Goal: Transaction & Acquisition: Purchase product/service

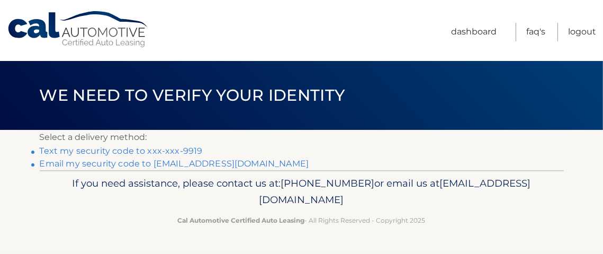
click at [94, 148] on link "Text my security code to xxx-xxx-9919" at bounding box center [121, 151] width 163 height 10
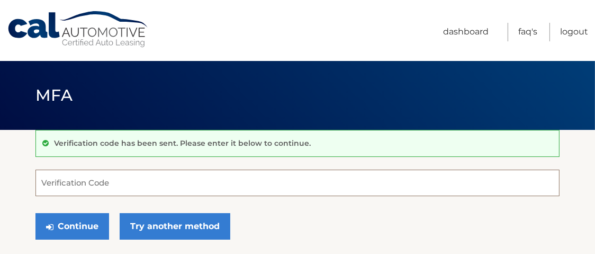
click at [58, 189] on input "Verification Code" at bounding box center [297, 182] width 524 height 26
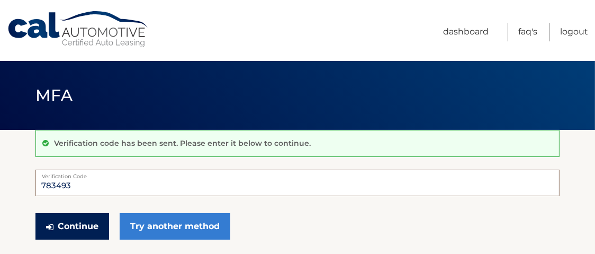
type input "783493"
click at [74, 221] on button "Continue" at bounding box center [72, 226] width 74 height 26
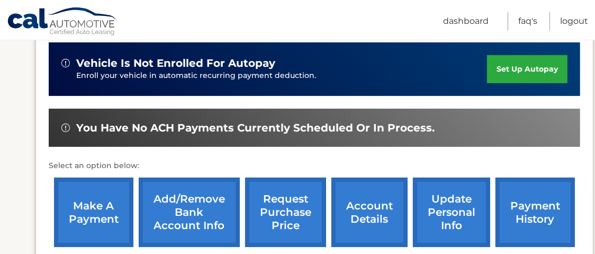
scroll to position [318, 0]
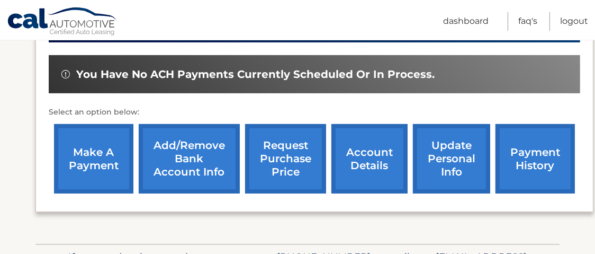
click at [81, 163] on link "make a payment" at bounding box center [93, 158] width 79 height 69
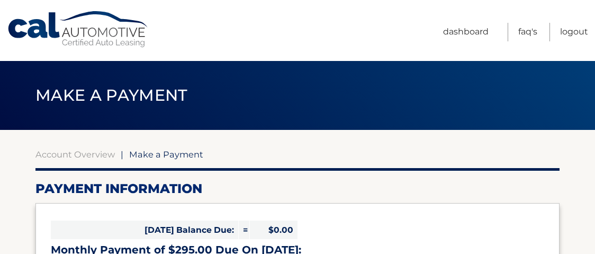
select select "MjA2ZmQ4ZDktZjAxMi00ZGNmLTliYTItNGFkZTcyMWE5MzFh"
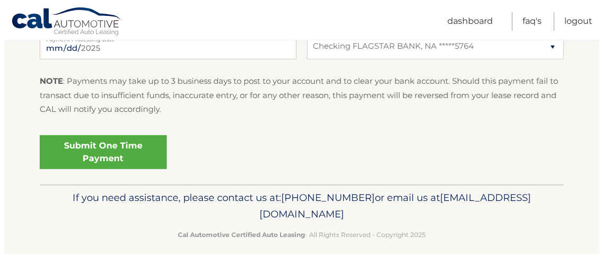
scroll to position [502, 0]
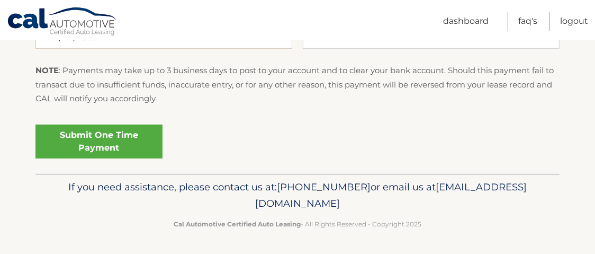
click at [109, 143] on link "Submit One Time Payment" at bounding box center [98, 141] width 127 height 34
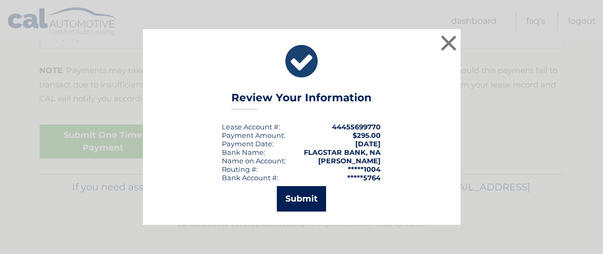
click at [315, 196] on button "Submit" at bounding box center [301, 198] width 49 height 25
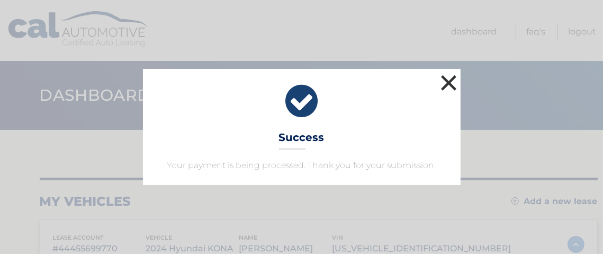
click at [442, 84] on button "×" at bounding box center [448, 82] width 21 height 21
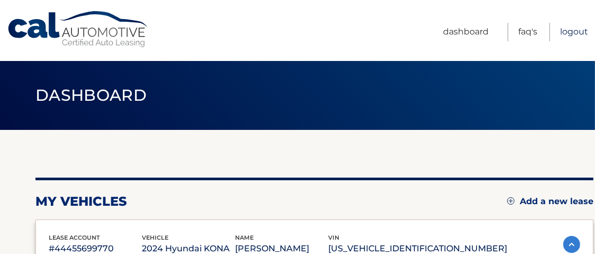
click at [573, 26] on link "Logout" at bounding box center [574, 32] width 28 height 19
